Goal: Answer question/provide support

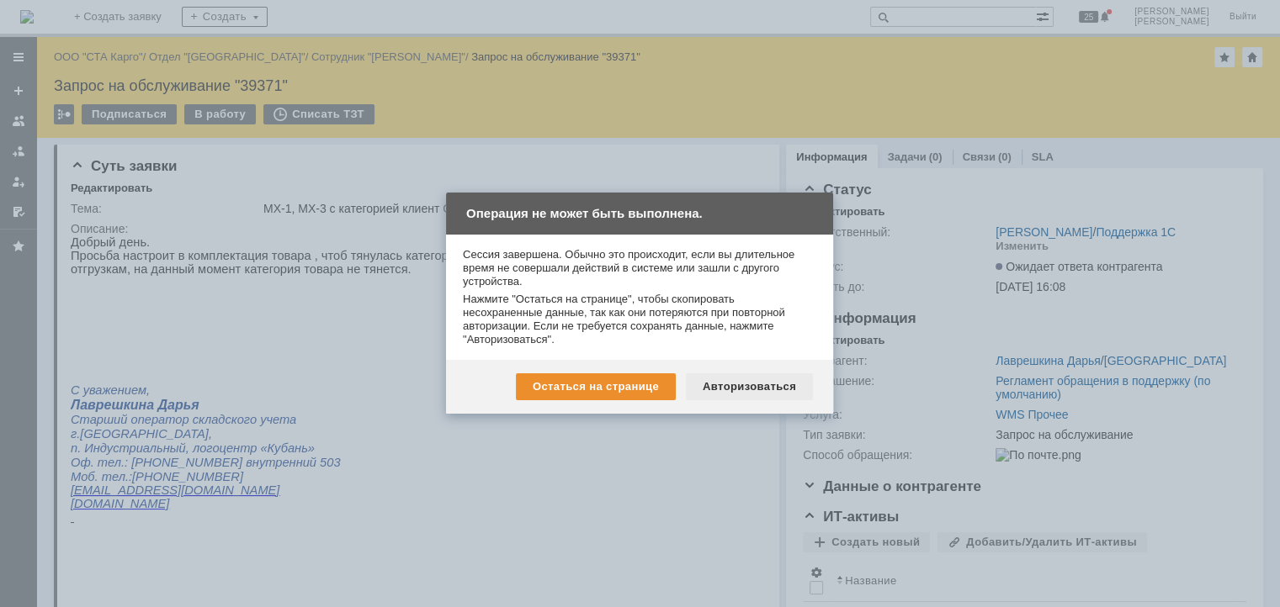
drag, startPoint x: 730, startPoint y: 390, endPoint x: 660, endPoint y: 156, distance: 245.1
click at [730, 390] on div "Авторизоваться" at bounding box center [749, 387] width 127 height 27
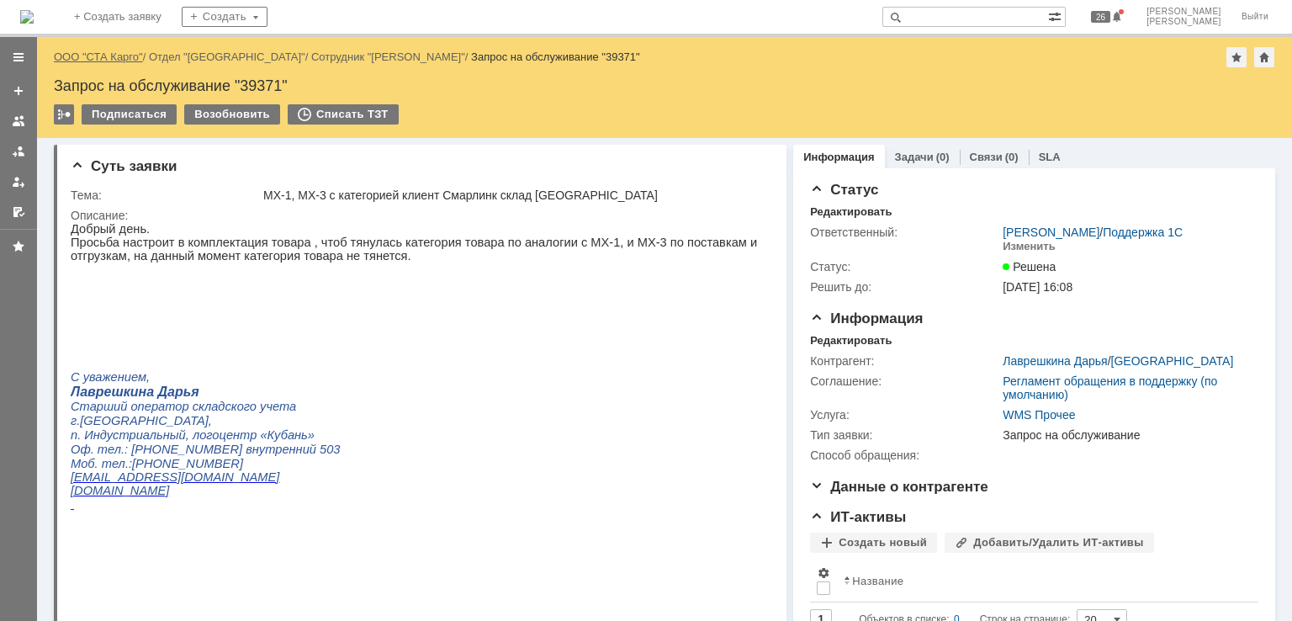
click at [118, 57] on link "ООО "СТА Карго"" at bounding box center [98, 56] width 89 height 13
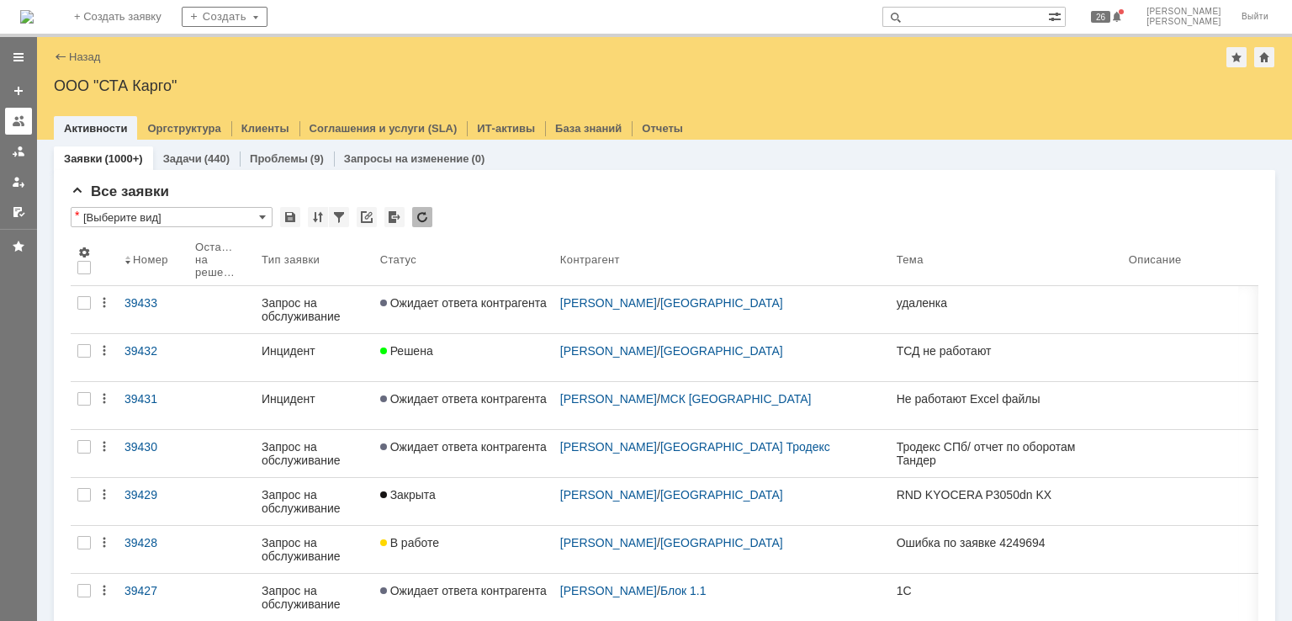
click at [22, 124] on div at bounding box center [18, 120] width 13 height 13
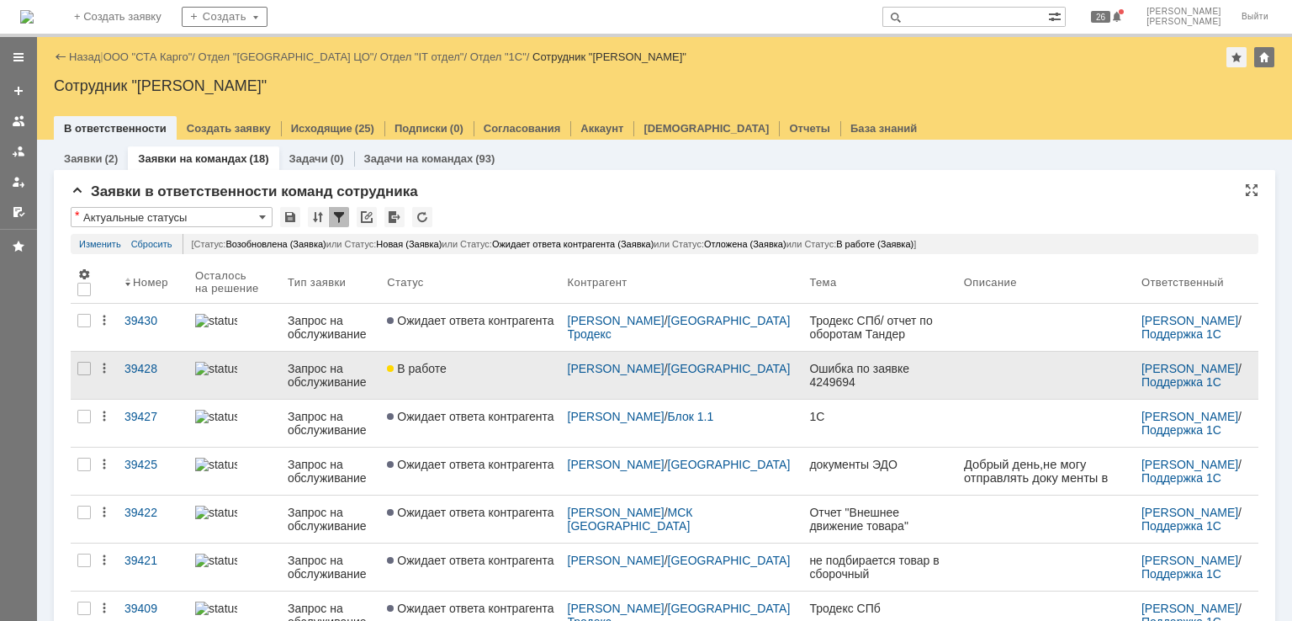
click at [488, 382] on link "В работе" at bounding box center [470, 375] width 180 height 47
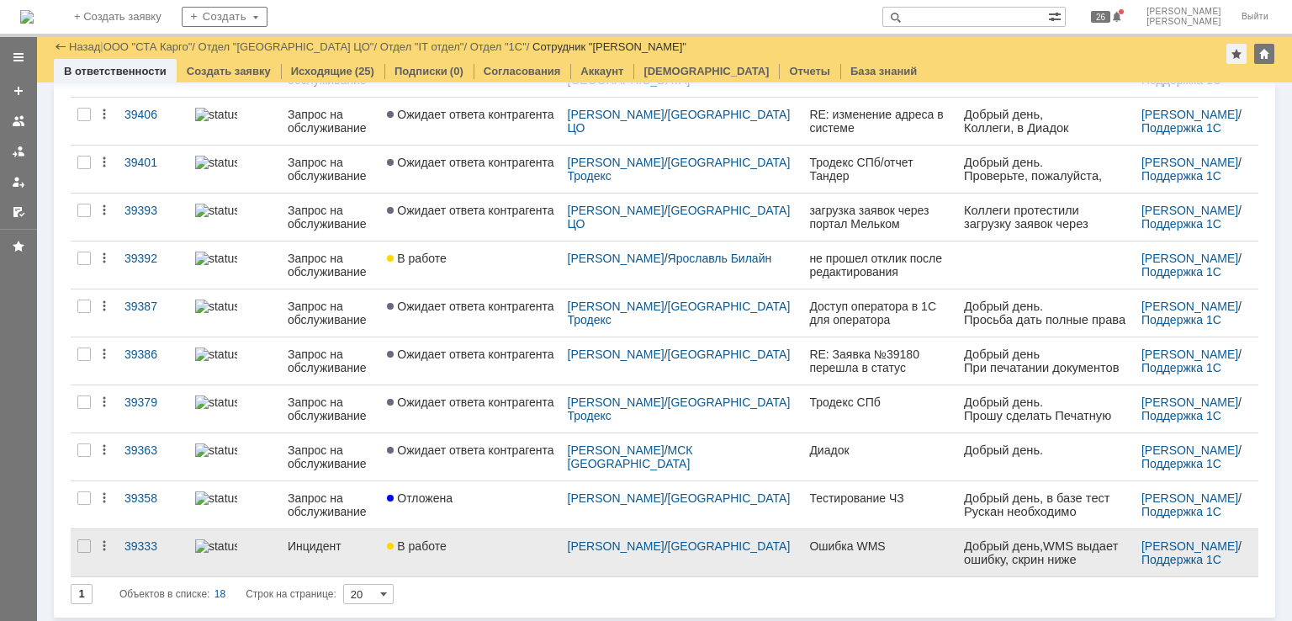
click at [491, 553] on link "В работе" at bounding box center [470, 552] width 180 height 47
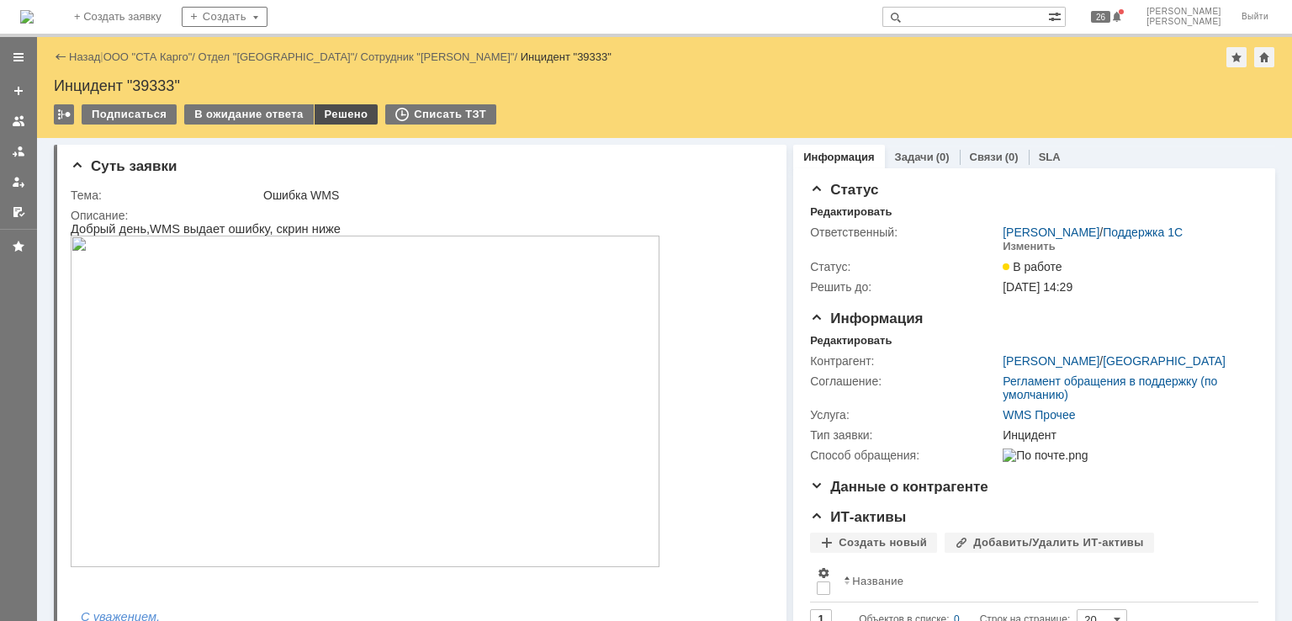
click at [350, 114] on div "Решено" at bounding box center [347, 114] width 64 height 20
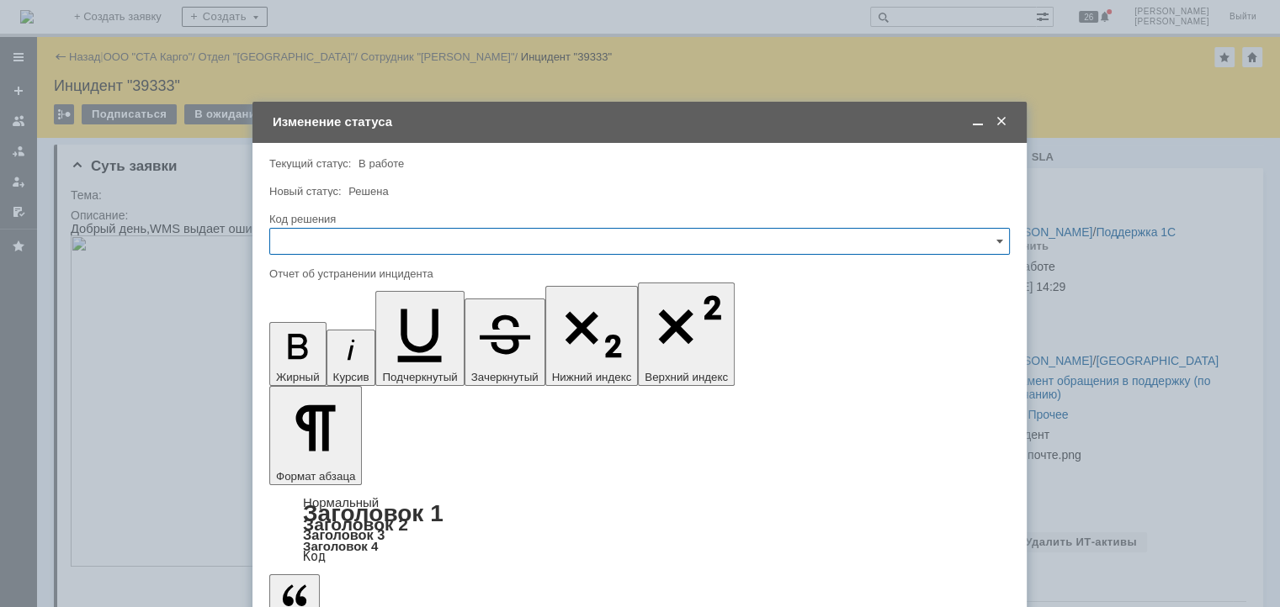
click at [402, 247] on input "text" at bounding box center [639, 241] width 740 height 27
click at [363, 467] on span "Решено" at bounding box center [639, 466] width 718 height 13
type input "Решено"
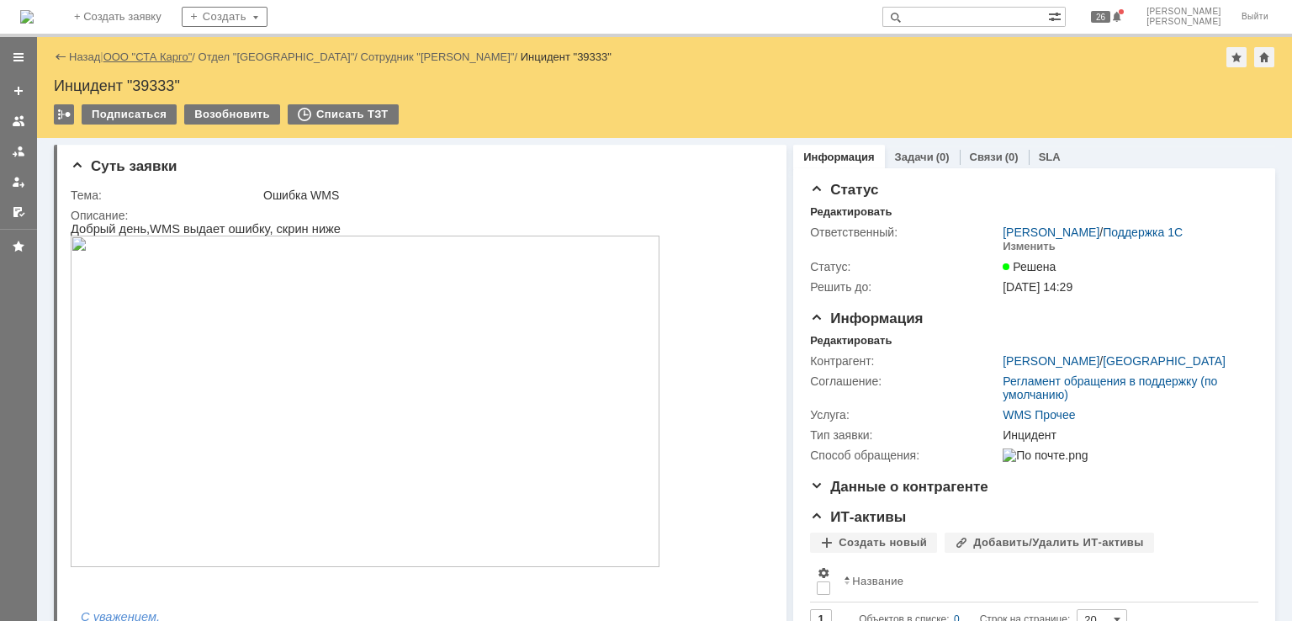
click at [142, 58] on link "ООО "СТА Карго"" at bounding box center [147, 56] width 89 height 13
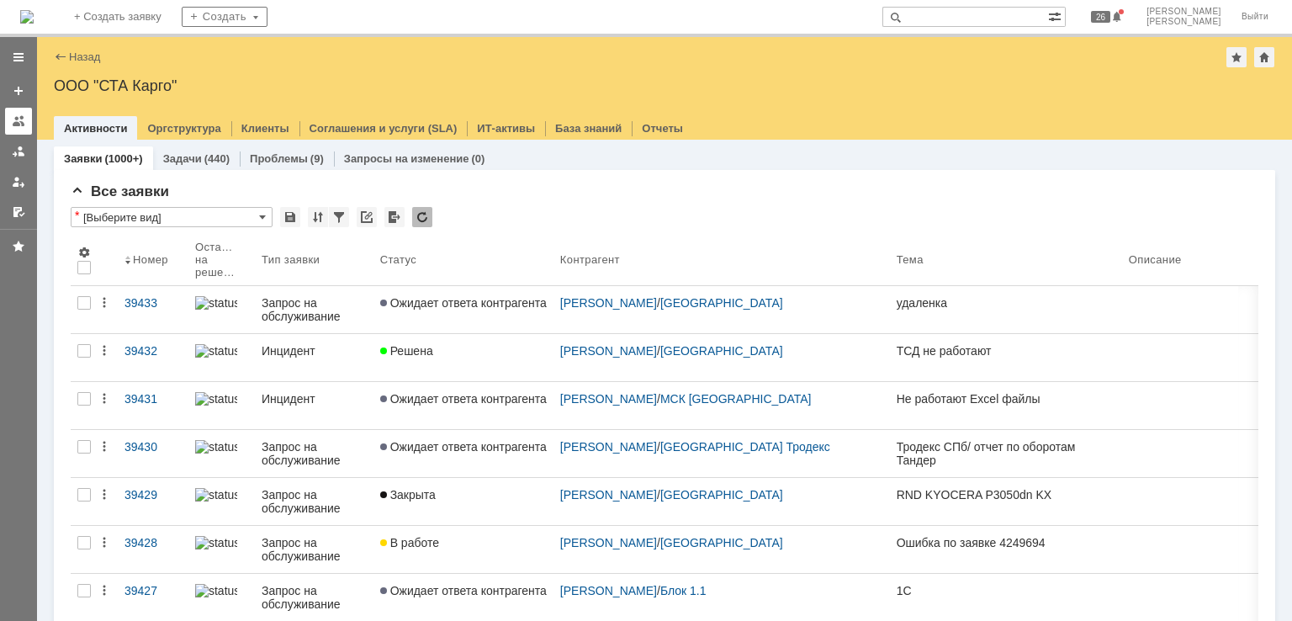
click at [23, 123] on div at bounding box center [18, 120] width 13 height 13
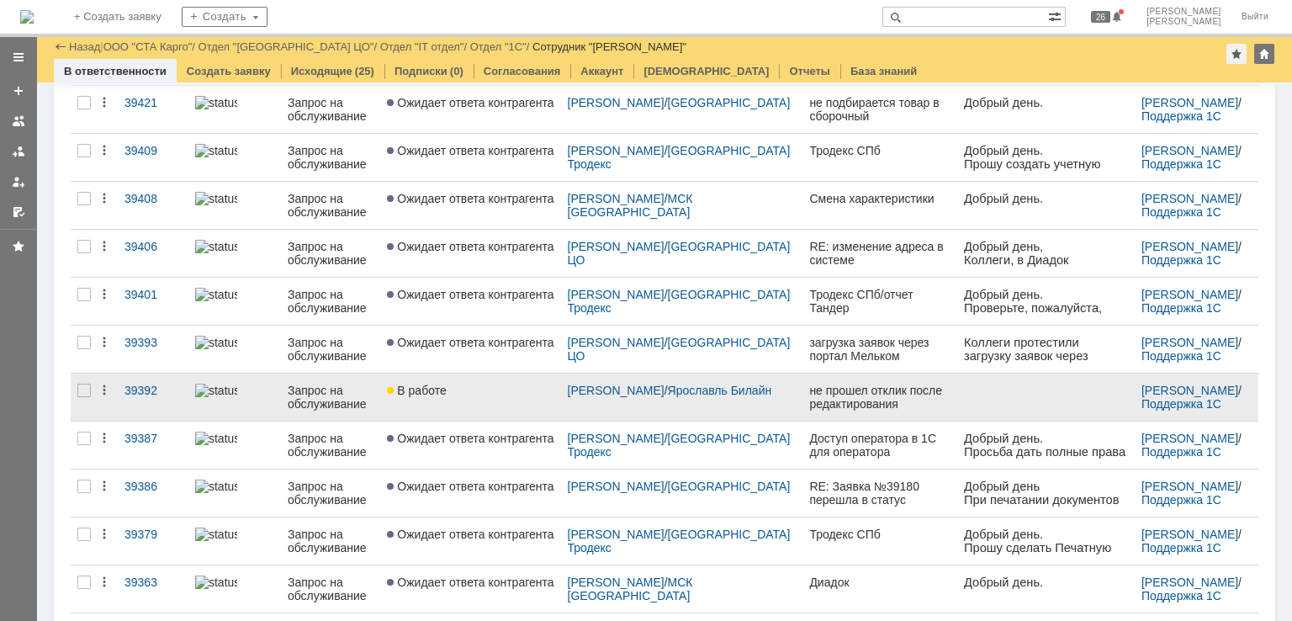
click at [505, 391] on div "В работе" at bounding box center [470, 390] width 167 height 13
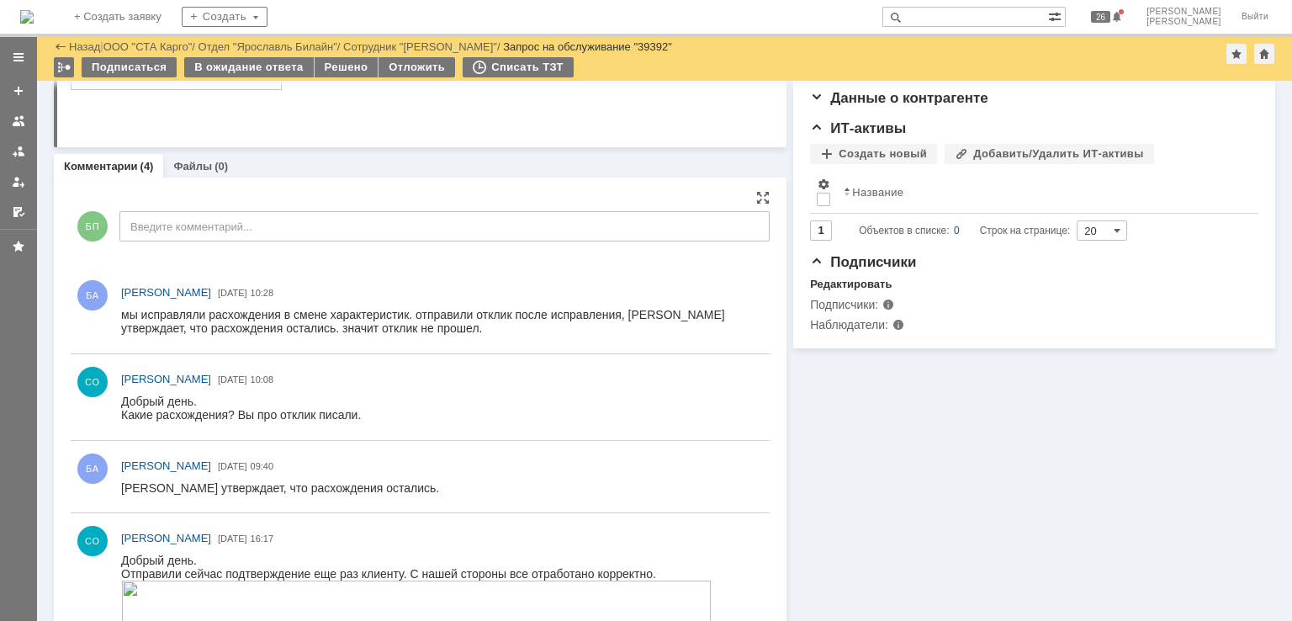
click at [357, 209] on div "БП Введите комментарий..." at bounding box center [420, 228] width 699 height 78
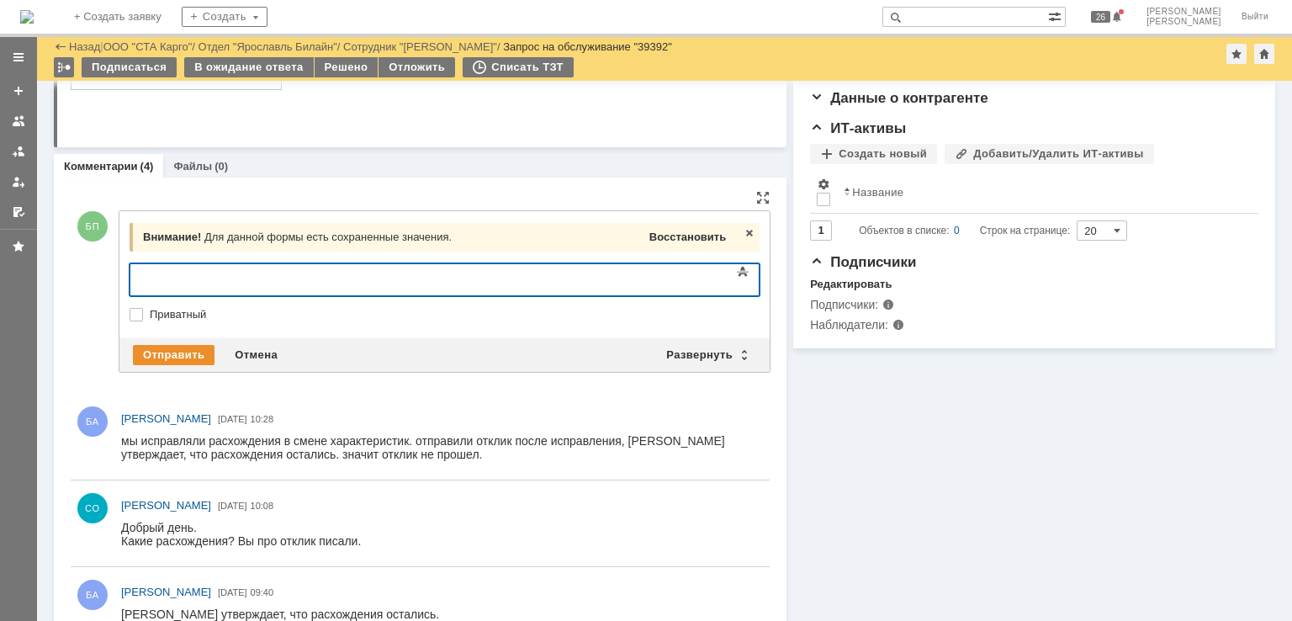
click at [662, 231] on span "Восстановить" at bounding box center [687, 237] width 77 height 13
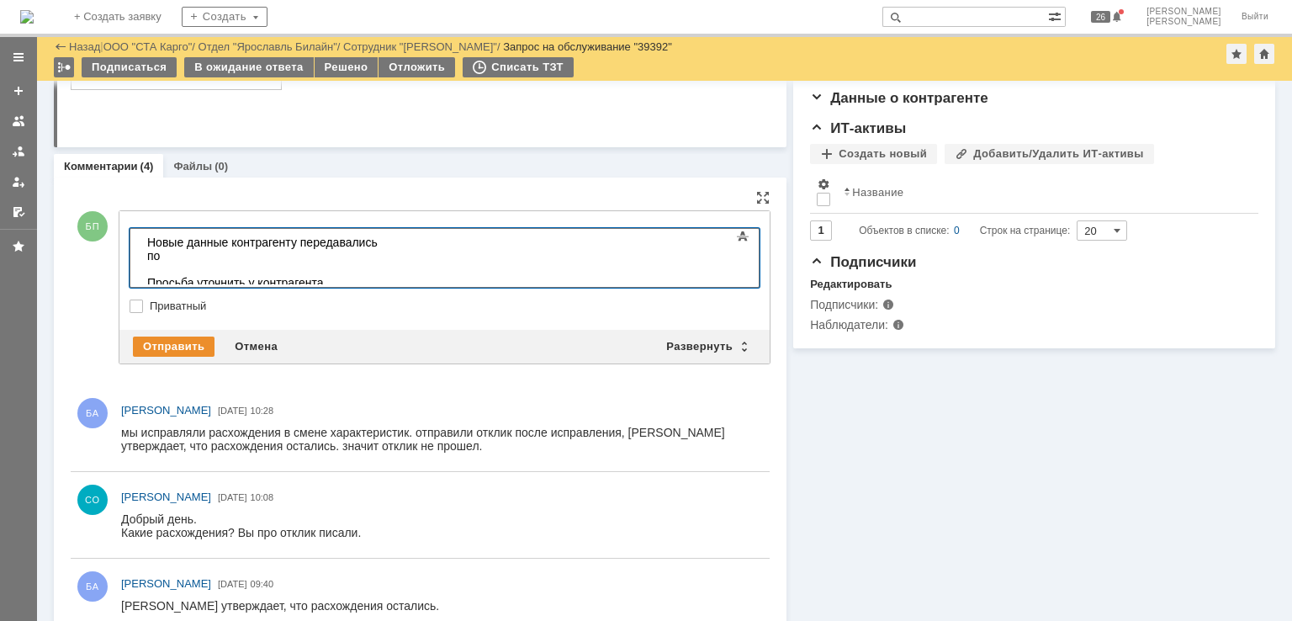
click at [364, 276] on div "Просьба уточнить у контрагента" at bounding box center [266, 282] width 239 height 13
click at [149, 241] on div "Новые данные контрагенту передавались по" at bounding box center [266, 249] width 239 height 27
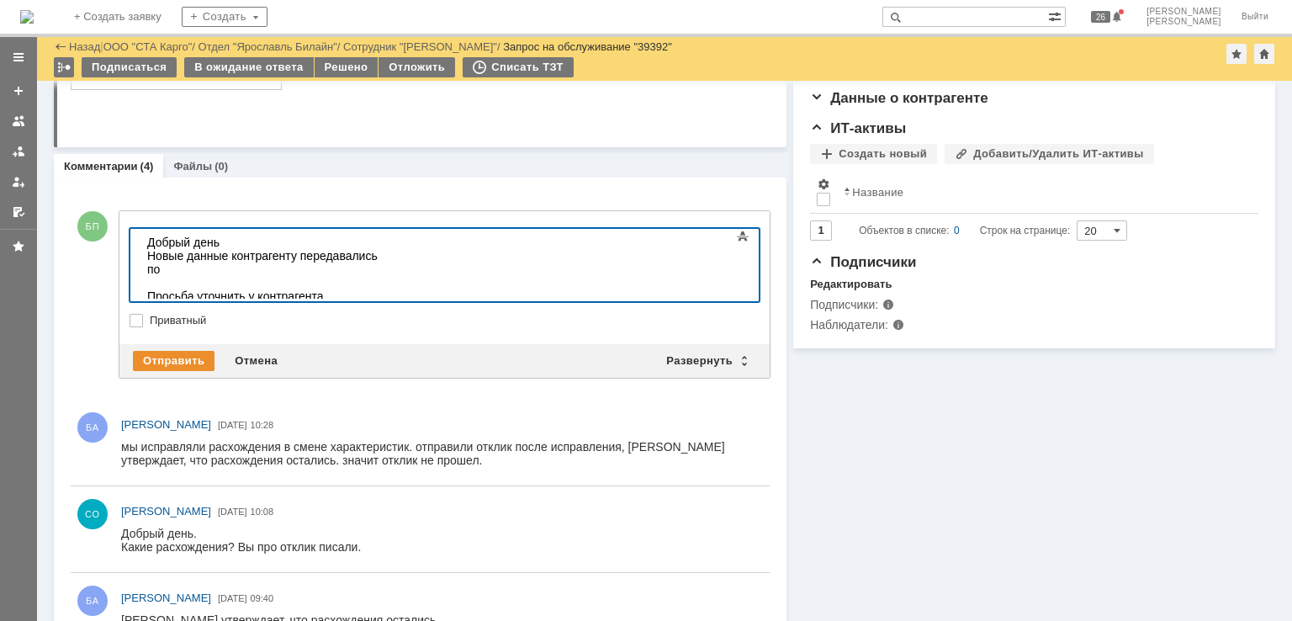
click at [386, 252] on div "Новые данные контрагенту передавались по" at bounding box center [266, 262] width 239 height 27
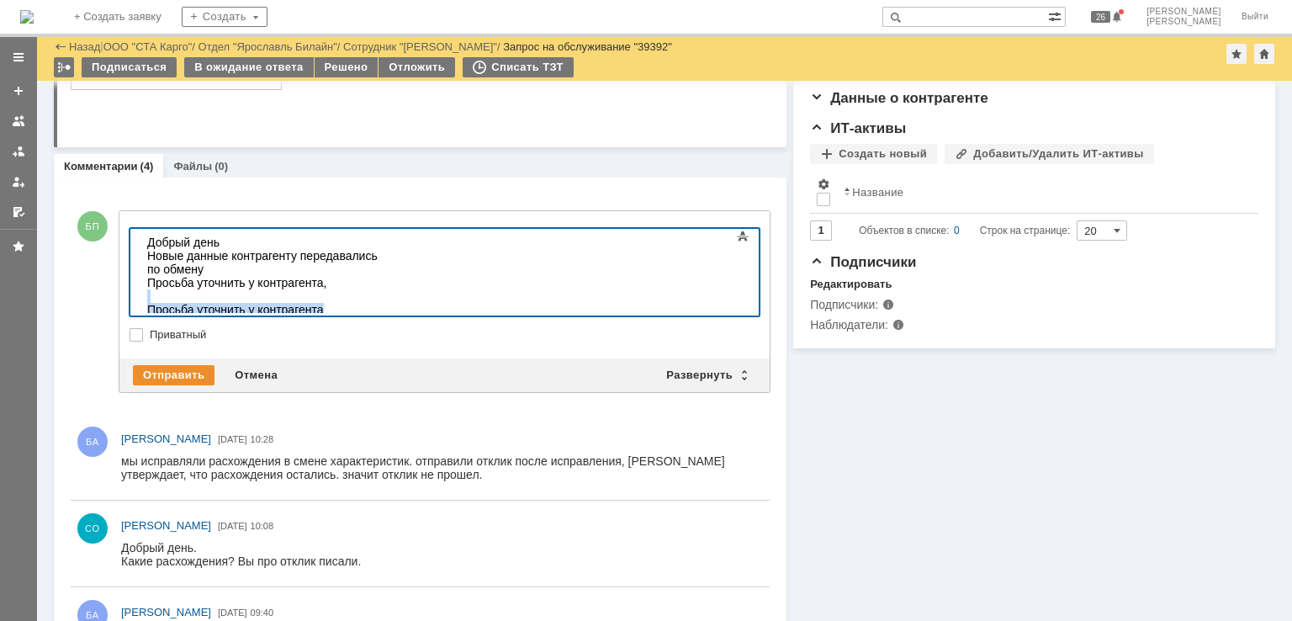
drag, startPoint x: 352, startPoint y: 309, endPoint x: 248, endPoint y: 506, distance: 223.5
click at [140, 278] on html "Добрый день Новые данные контрагенту передавались по обмену Просьба уточнить у …" at bounding box center [266, 276] width 252 height 94
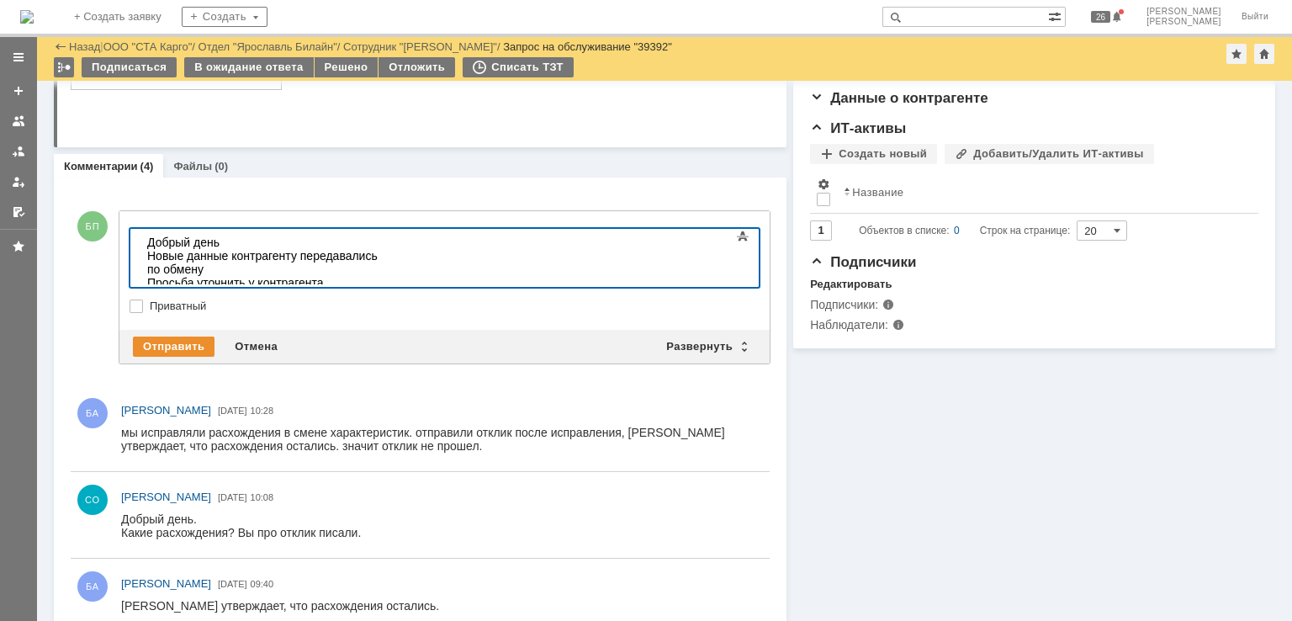
click at [347, 276] on div "Просьба уточнить у контрагента," at bounding box center [266, 282] width 239 height 13
click at [379, 282] on body "Добрый день Новые данные контрагенту передавались по обмену Просьба уточнить у …" at bounding box center [266, 262] width 252 height 67
click at [386, 257] on div "Новые данные контрагенту передавались по обмену" at bounding box center [266, 262] width 239 height 27
click at [393, 278] on body "Добрый день Новые данные контрагенту передавались по обмену Просьба уточнить у …" at bounding box center [266, 262] width 252 height 67
click at [160, 257] on div "Новые данные контрагенту передавались по обмену" at bounding box center [266, 262] width 239 height 27
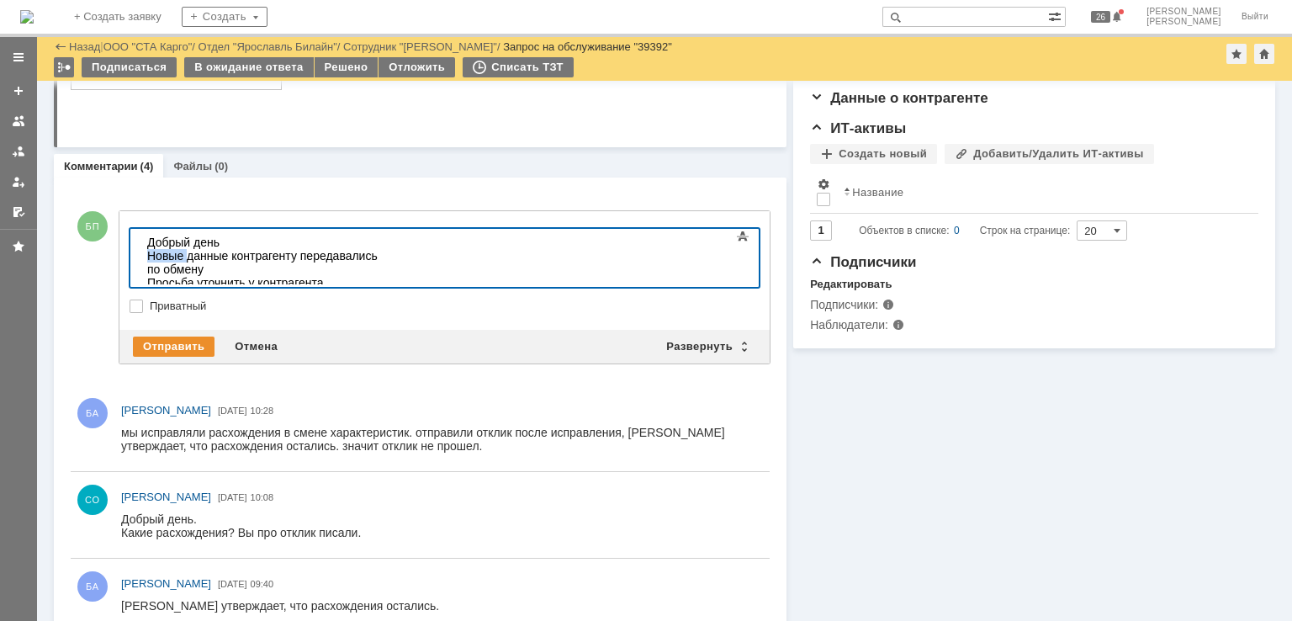
click at [160, 257] on div "Новые данные контрагенту передавались по обмену" at bounding box center [266, 262] width 239 height 27
click at [352, 276] on div "Просьба уточнить у контрагента," at bounding box center [266, 282] width 239 height 13
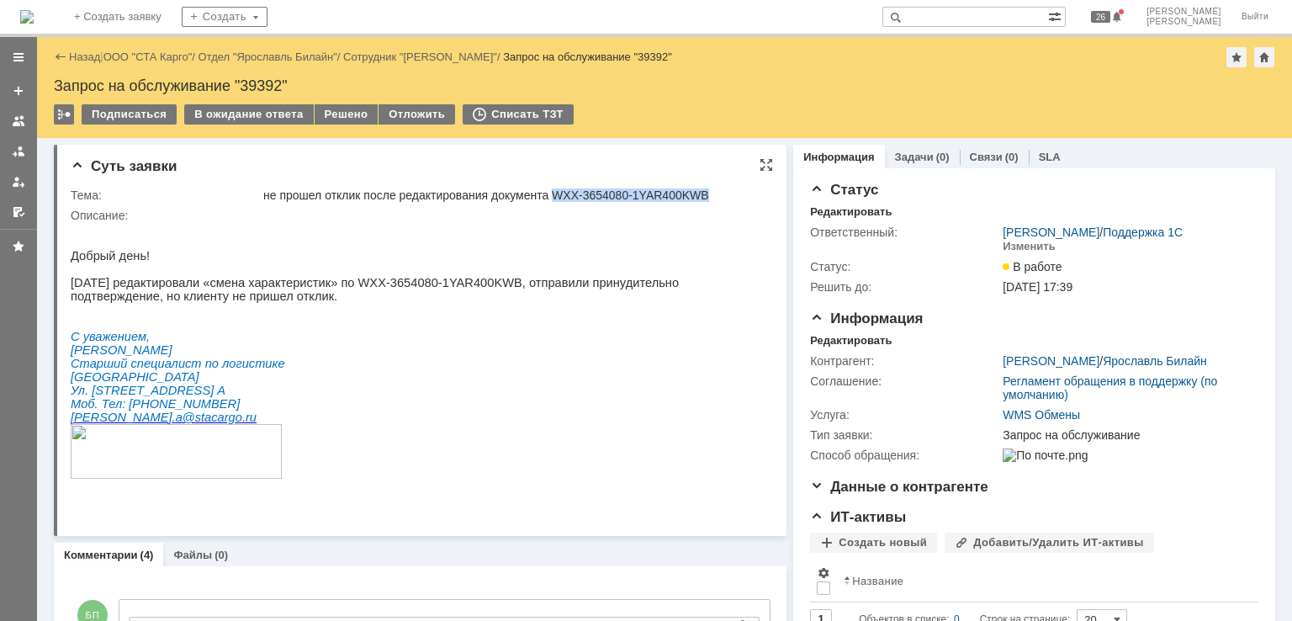
drag, startPoint x: 713, startPoint y: 192, endPoint x: 559, endPoint y: 199, distance: 154.1
click at [559, 199] on div "не прошел отклик после редактирования документа WXX-3654080-1YAR400KWB" at bounding box center [513, 194] width 500 height 13
copy div "WXX-3654080-1YAR400KWB"
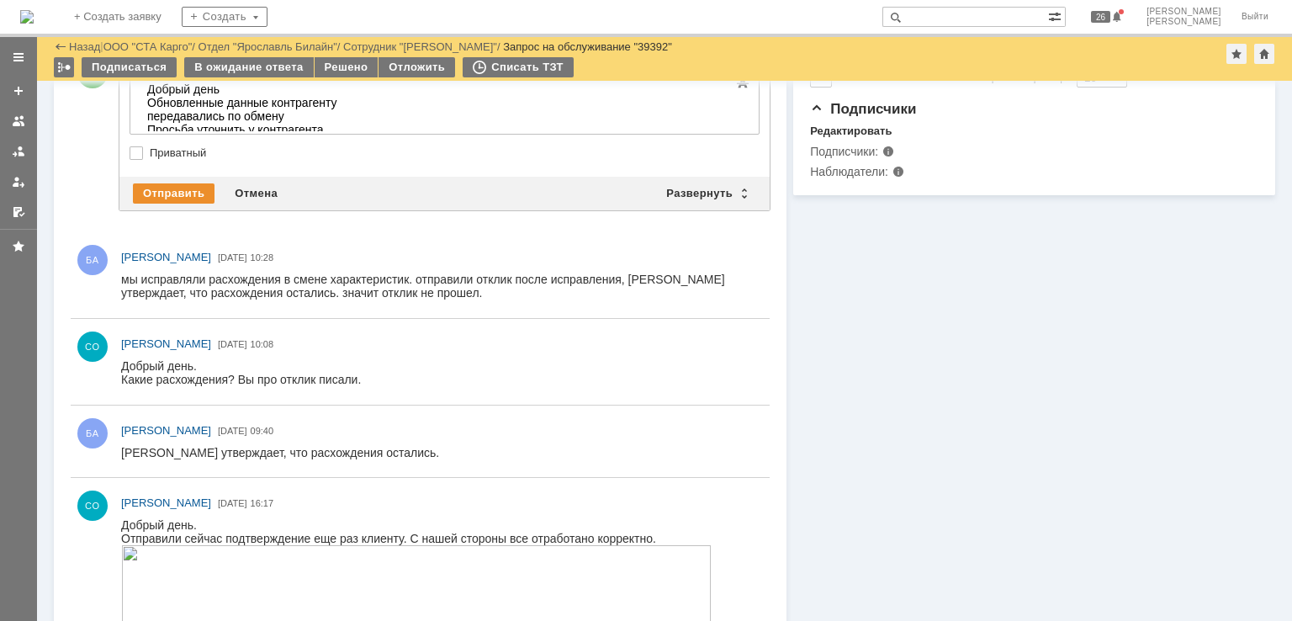
scroll to position [447, 0]
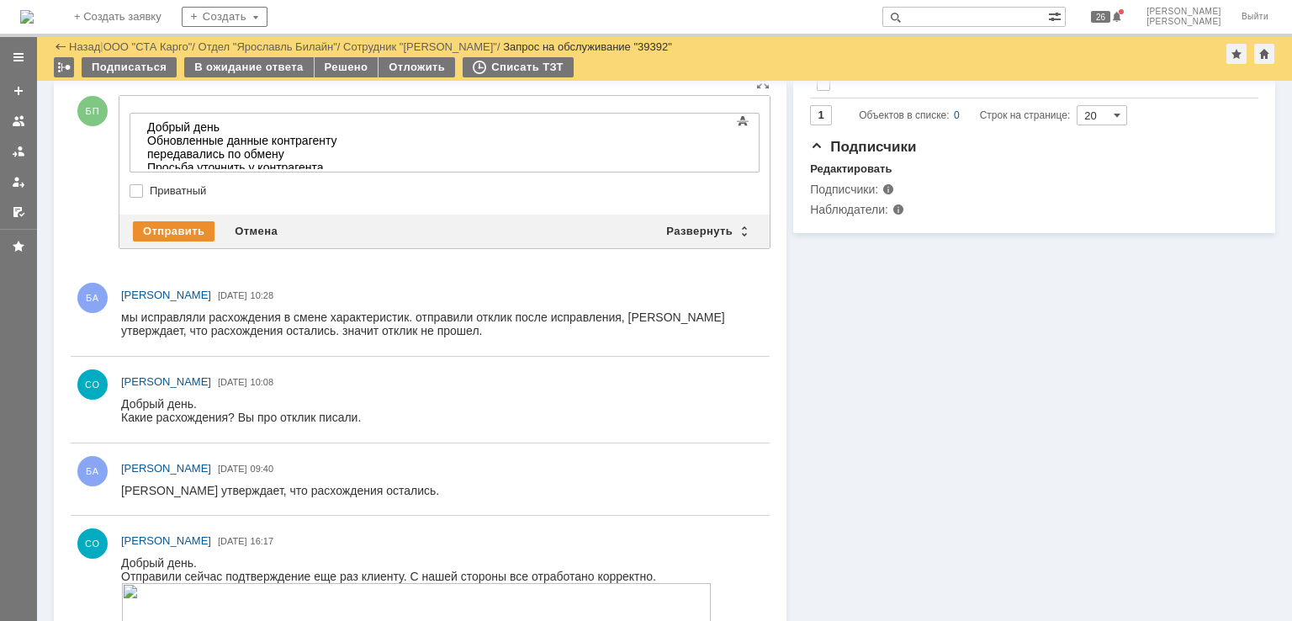
click at [393, 168] on body "Добрый день Обновленные данные контрагенту передавались по обмену Просьба уточн…" at bounding box center [266, 147] width 252 height 67
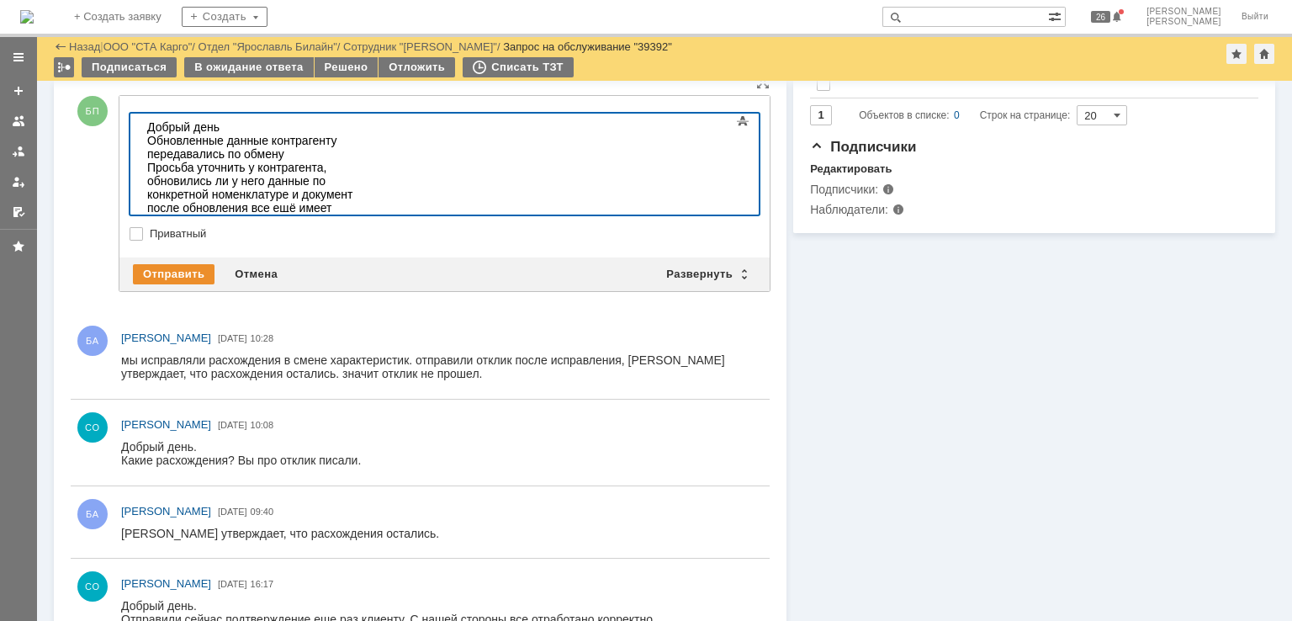
click at [386, 241] on div "[PERSON_NAME] обновлением данных у контрагента не произошло вовсе?" at bounding box center [266, 254] width 239 height 27
click at [386, 169] on div "Просьба уточнить у контрагента, обновились ли у него данные по конкретной номен…" at bounding box center [266, 194] width 239 height 67
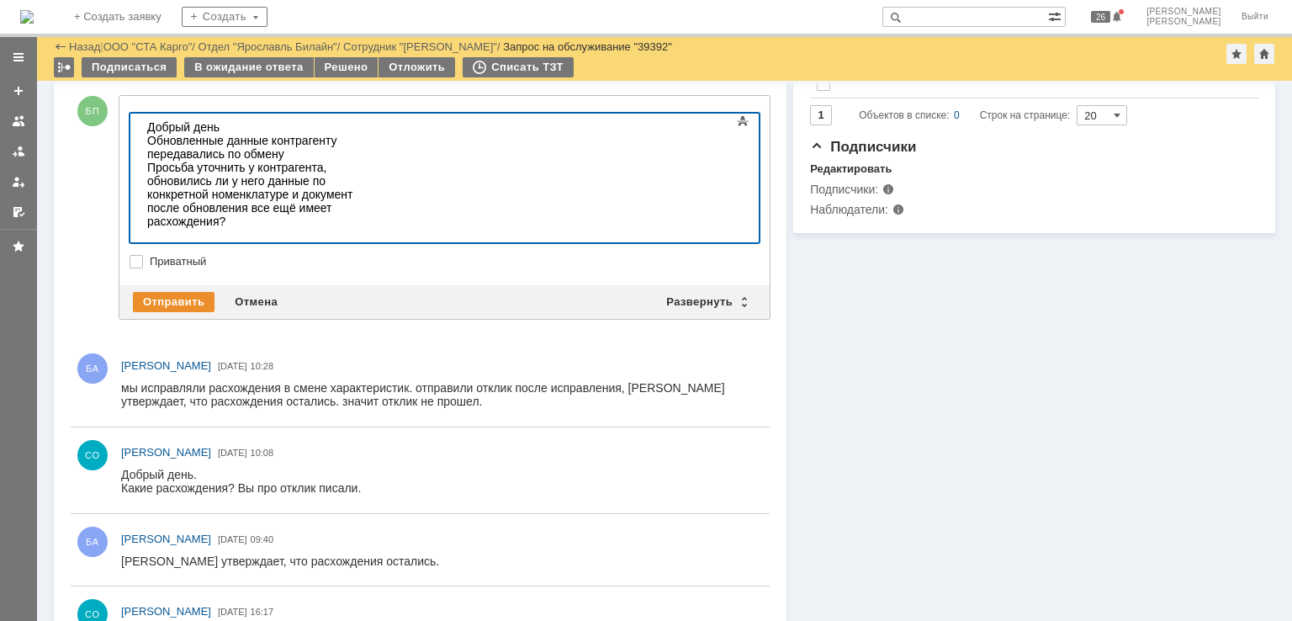
click at [179, 228] on div at bounding box center [266, 234] width 239 height 13
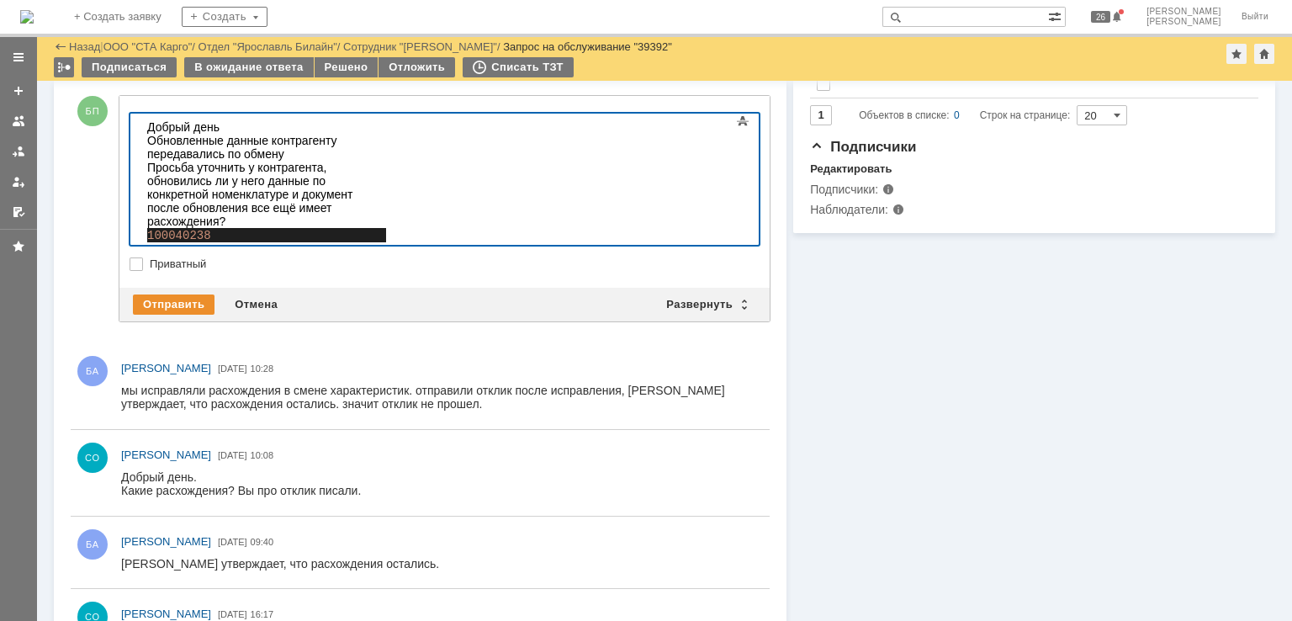
click at [225, 228] on div "100040238" at bounding box center [266, 236] width 239 height 16
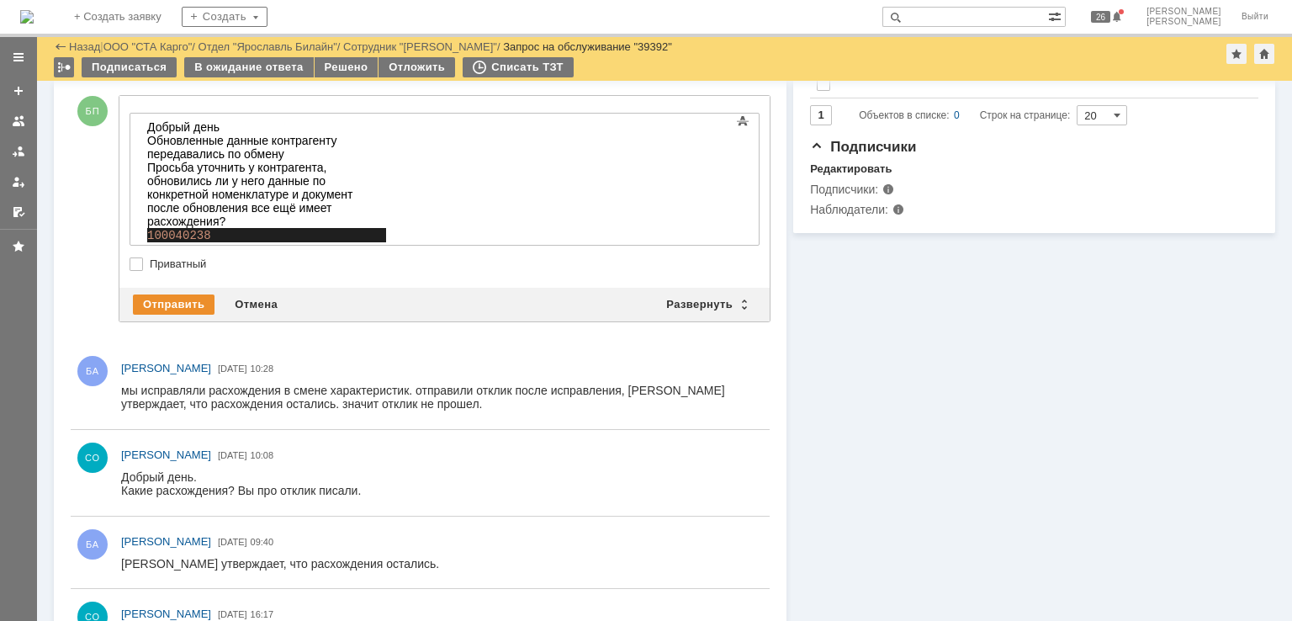
click at [236, 228] on div "100040238" at bounding box center [266, 236] width 239 height 16
